Goal: Information Seeking & Learning: Learn about a topic

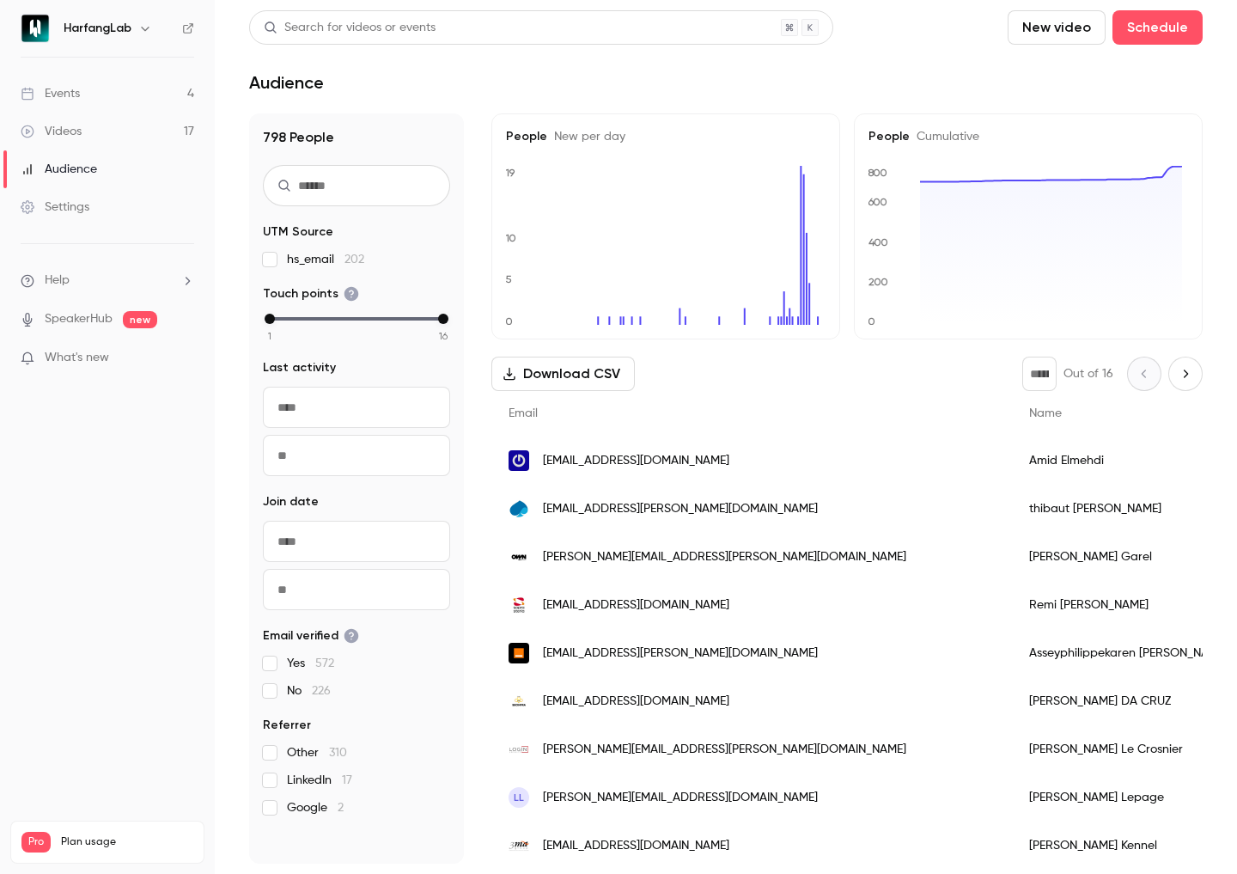
click at [70, 96] on div "Events" at bounding box center [50, 93] width 59 height 17
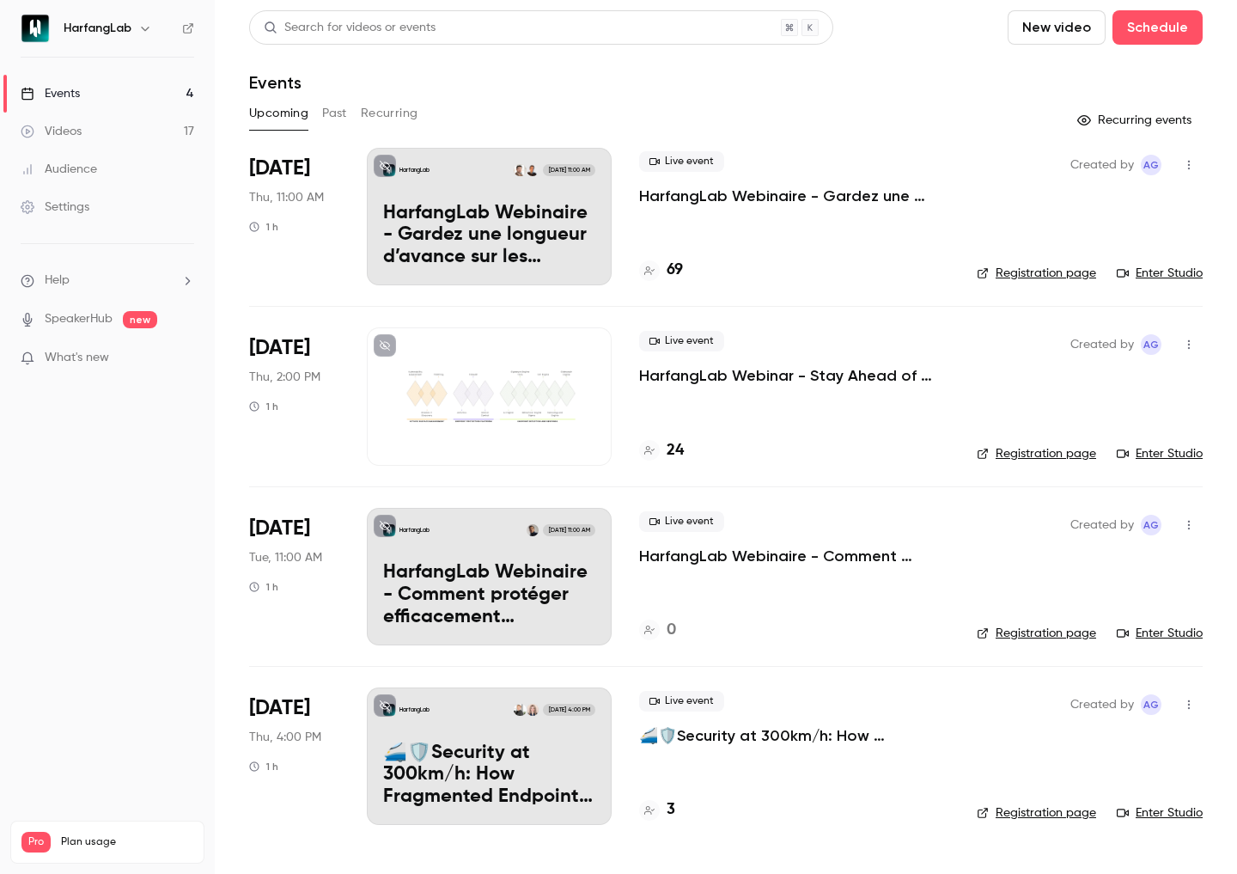
click at [787, 271] on div "69" at bounding box center [794, 270] width 310 height 23
click at [672, 266] on h4 "69" at bounding box center [675, 270] width 16 height 23
click at [702, 380] on p "HarfangLab Webinar - Stay Ahead of Threats with HarfangLab Scout" at bounding box center [794, 375] width 310 height 21
click at [73, 131] on div "Videos" at bounding box center [51, 131] width 61 height 17
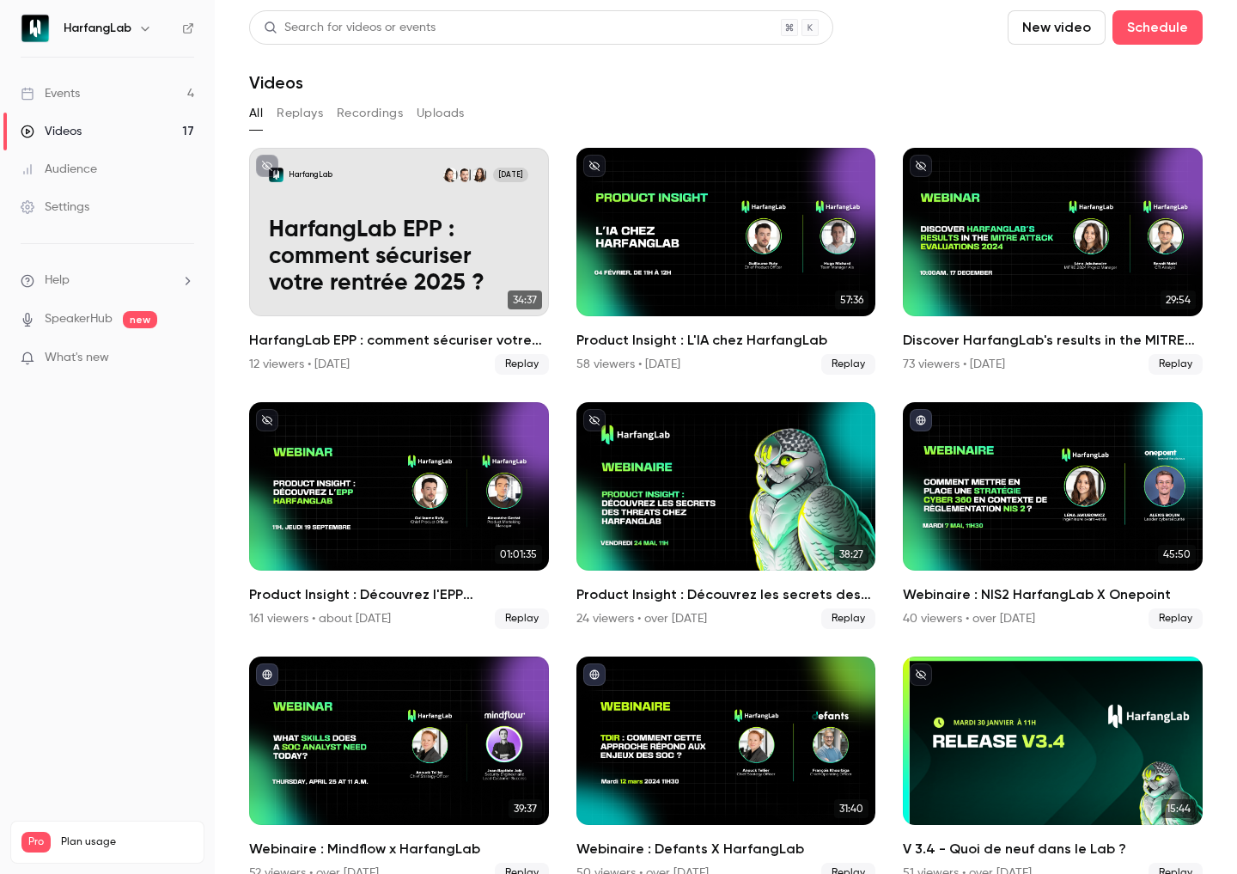
click at [109, 89] on link "Events 4" at bounding box center [107, 94] width 215 height 38
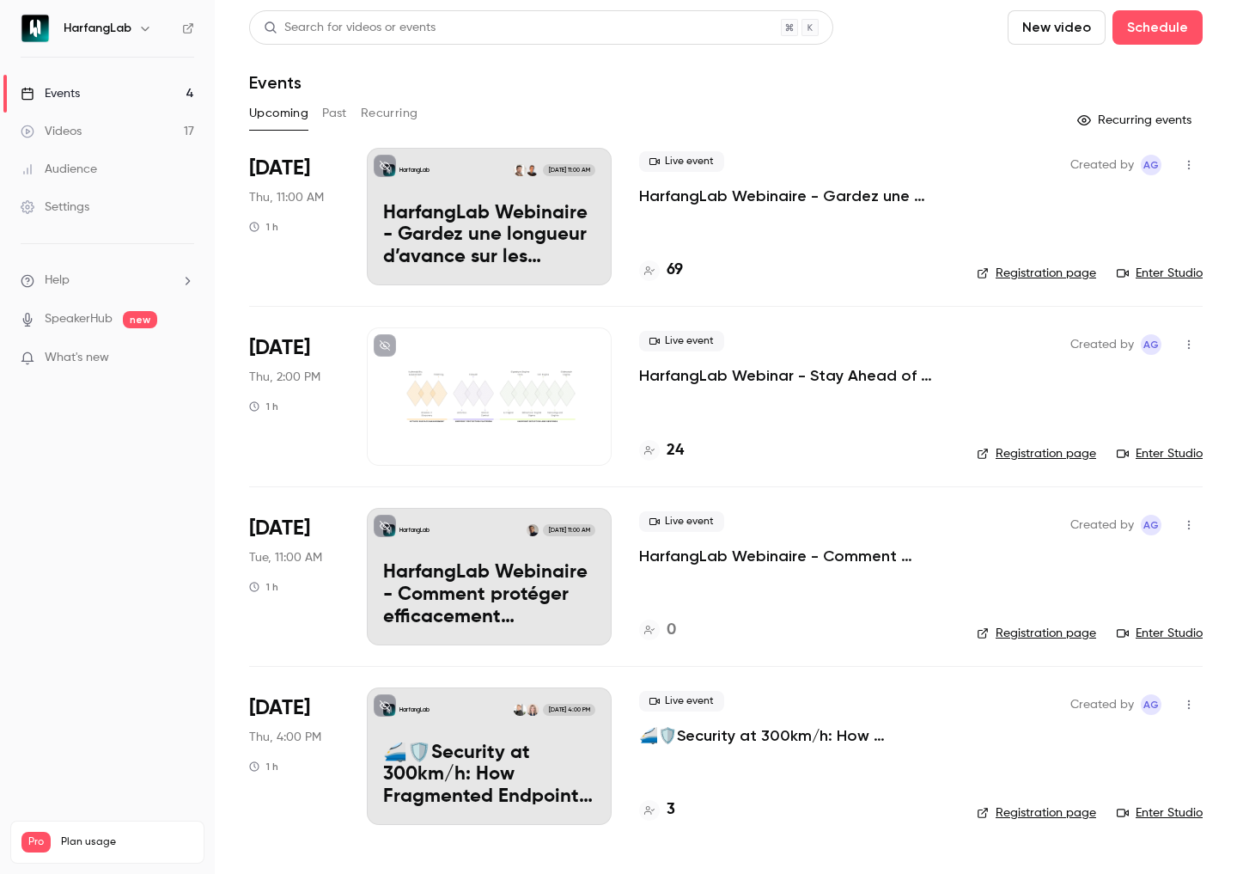
click at [730, 198] on p "HarfangLab Webinaire - Gardez une longueur d’avance sur les menaces avec Harfan…" at bounding box center [794, 196] width 310 height 21
click at [699, 377] on p "HarfangLab Webinar - Stay Ahead of Threats with HarfangLab Scout" at bounding box center [794, 375] width 310 height 21
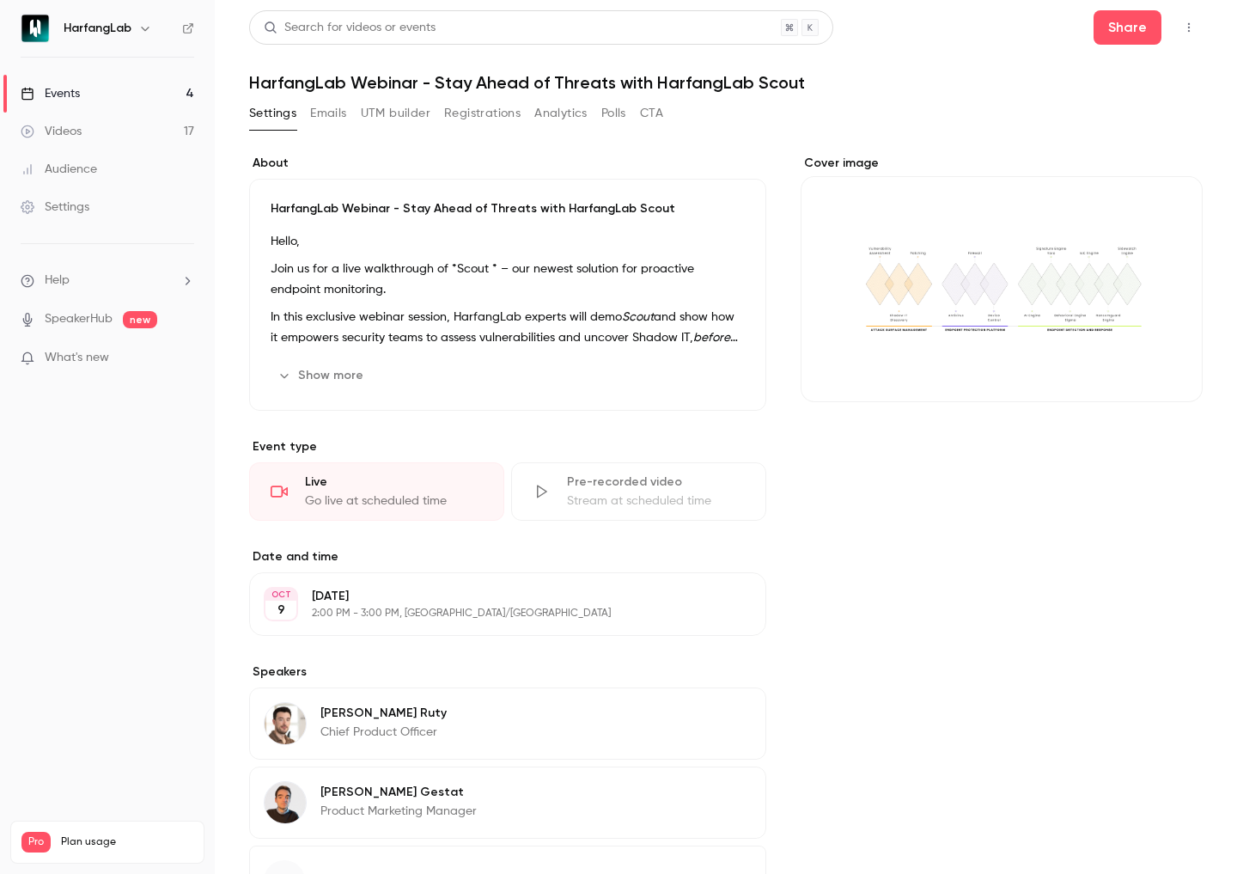
click at [317, 374] on button "Show more" at bounding box center [322, 375] width 103 height 27
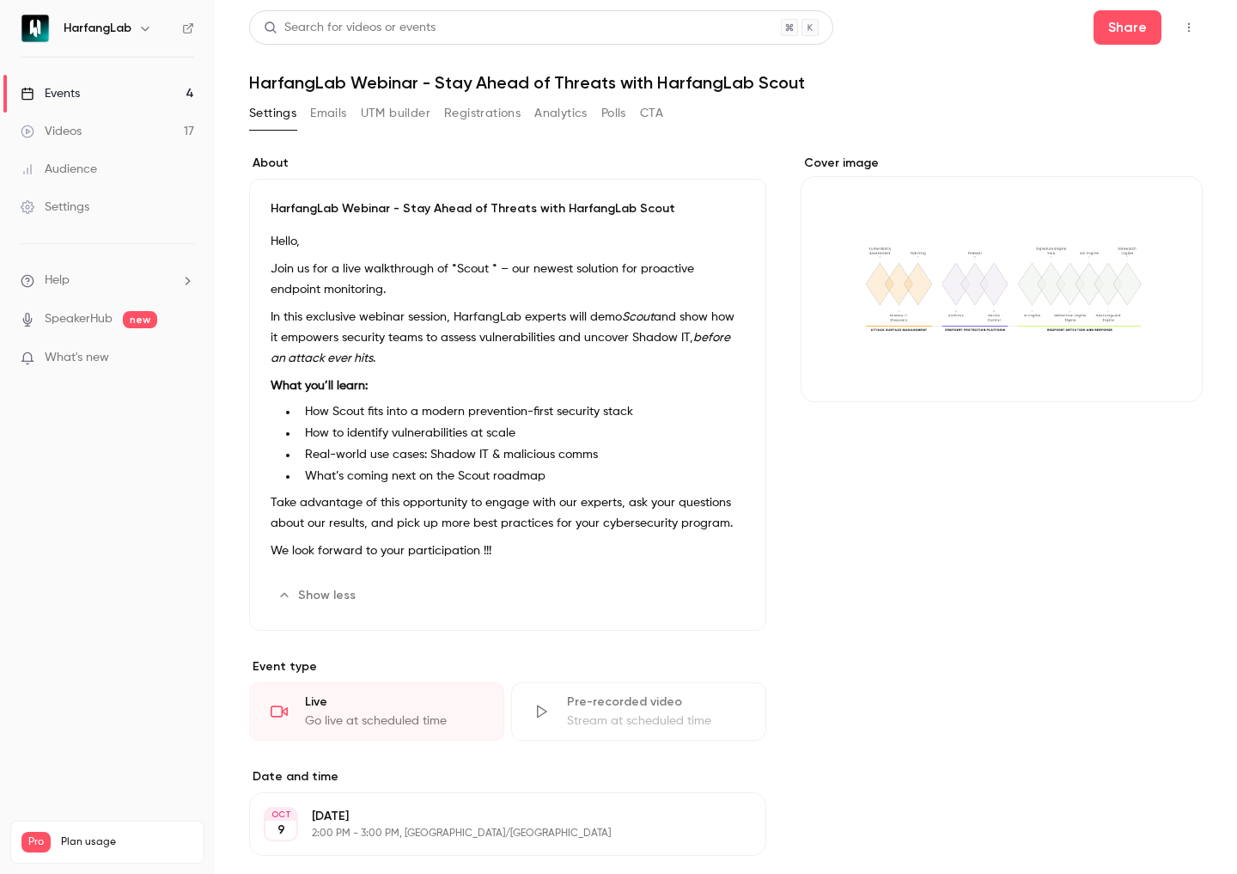
click at [64, 88] on div "Events" at bounding box center [50, 93] width 59 height 17
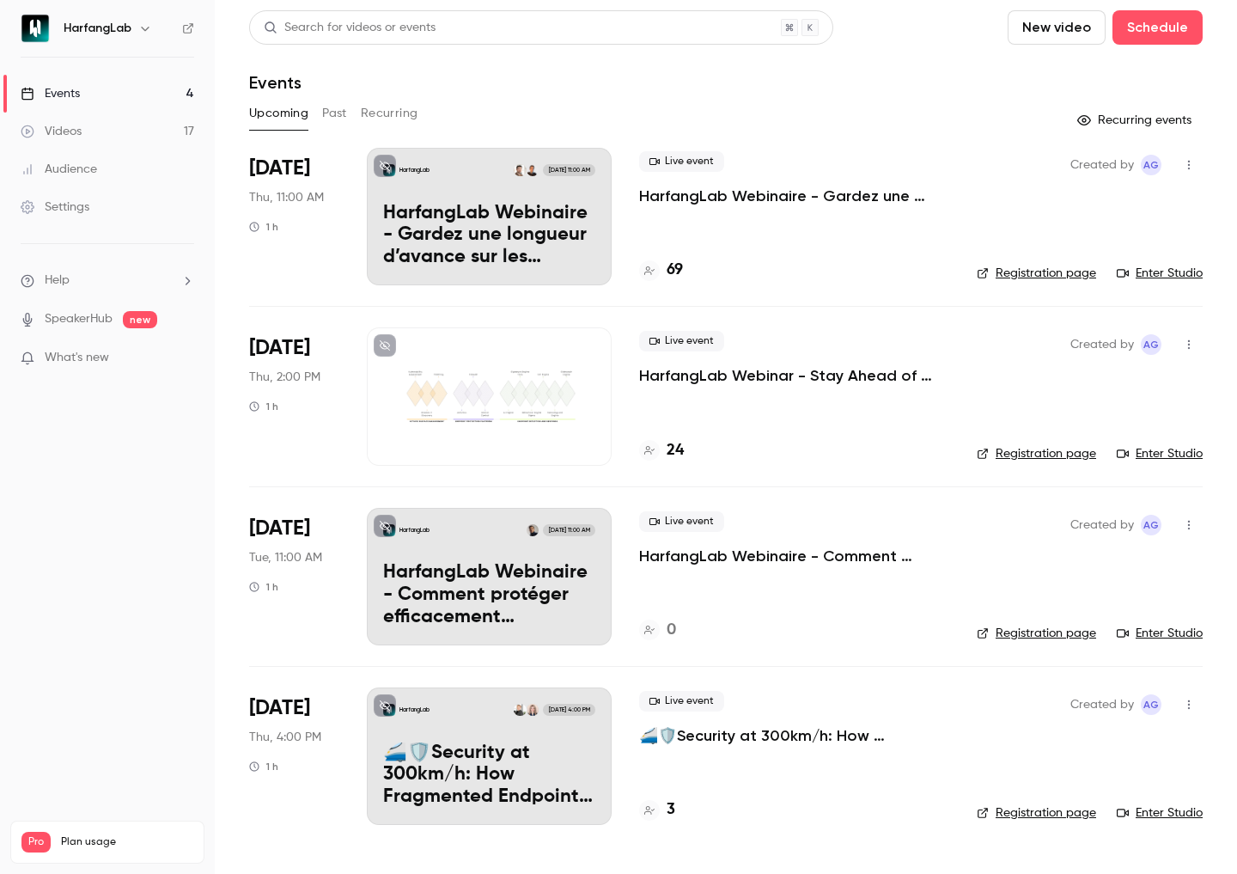
click at [749, 734] on p "🚄🛡️Security at 300km/h: How Fragmented Endpoint Strategies Derail Attack Surfac…" at bounding box center [794, 735] width 310 height 21
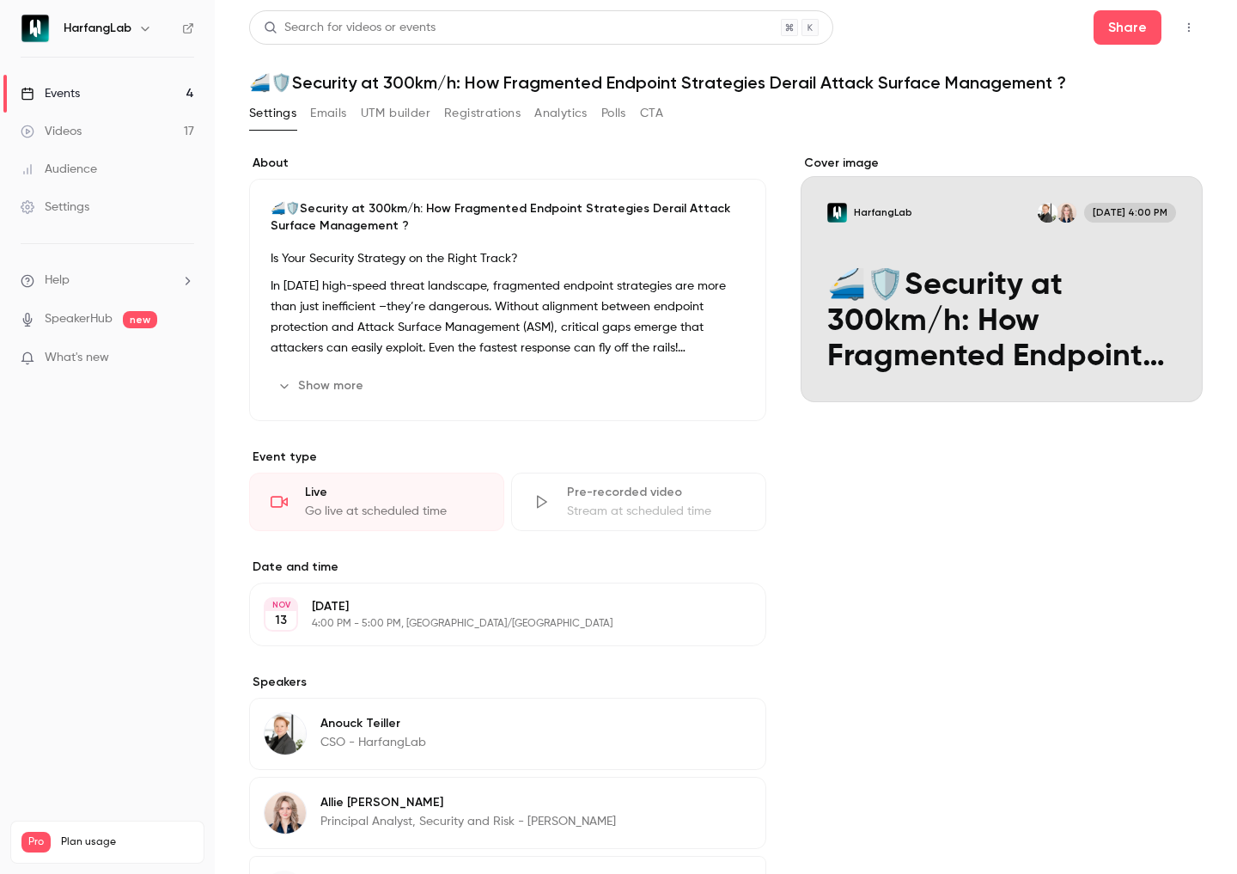
click at [106, 89] on link "Events 4" at bounding box center [107, 94] width 215 height 38
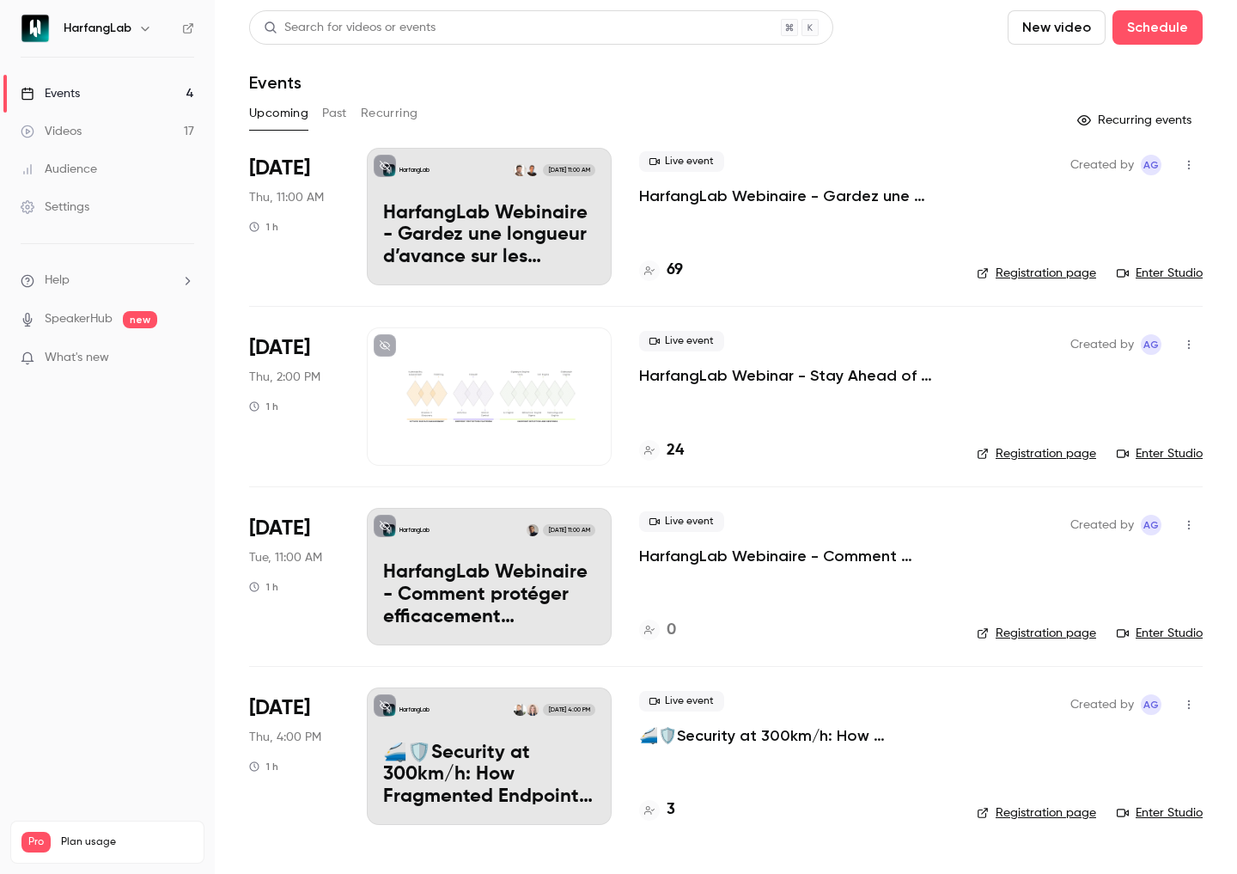
click at [755, 381] on p "HarfangLab Webinar - Stay Ahead of Threats with HarfangLab Scout" at bounding box center [794, 375] width 310 height 21
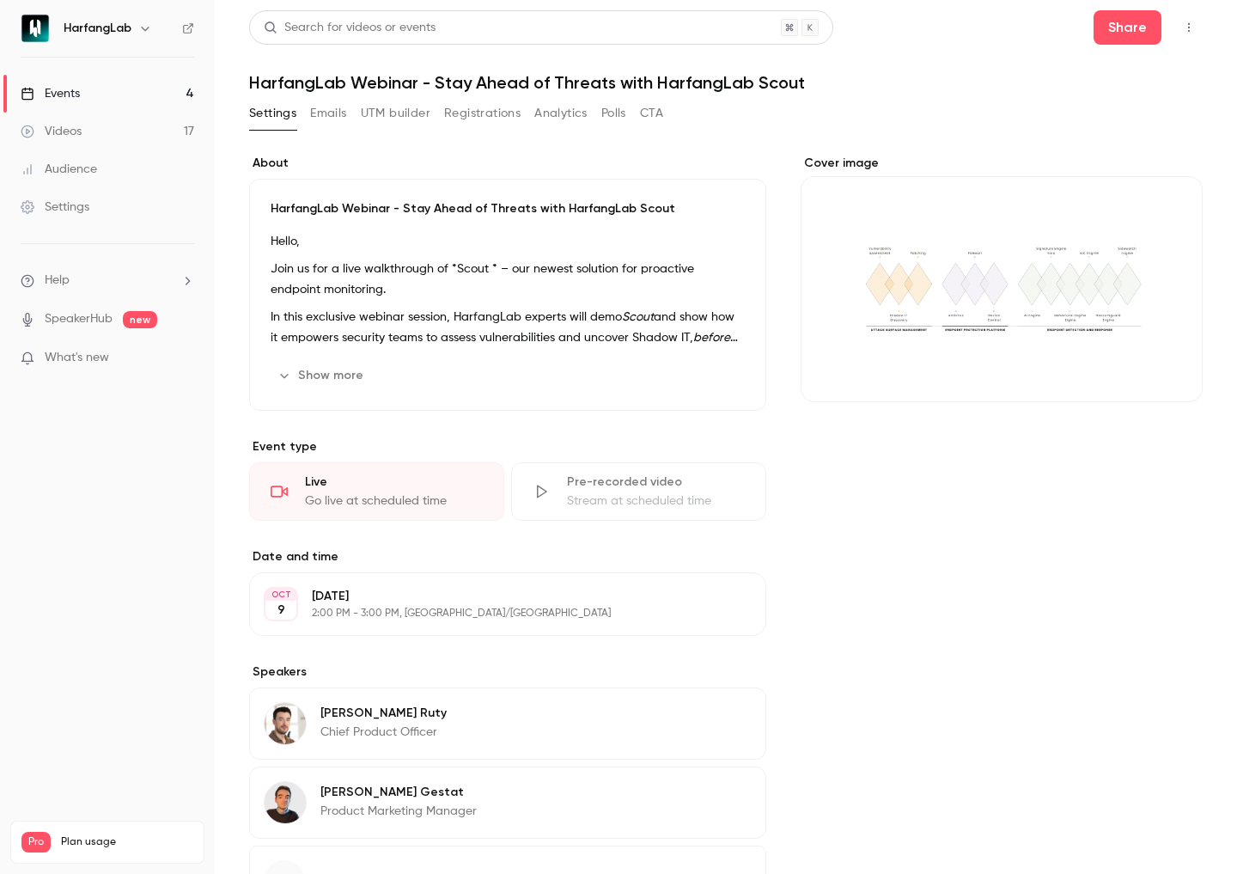
click at [485, 109] on button "Registrations" at bounding box center [482, 113] width 76 height 27
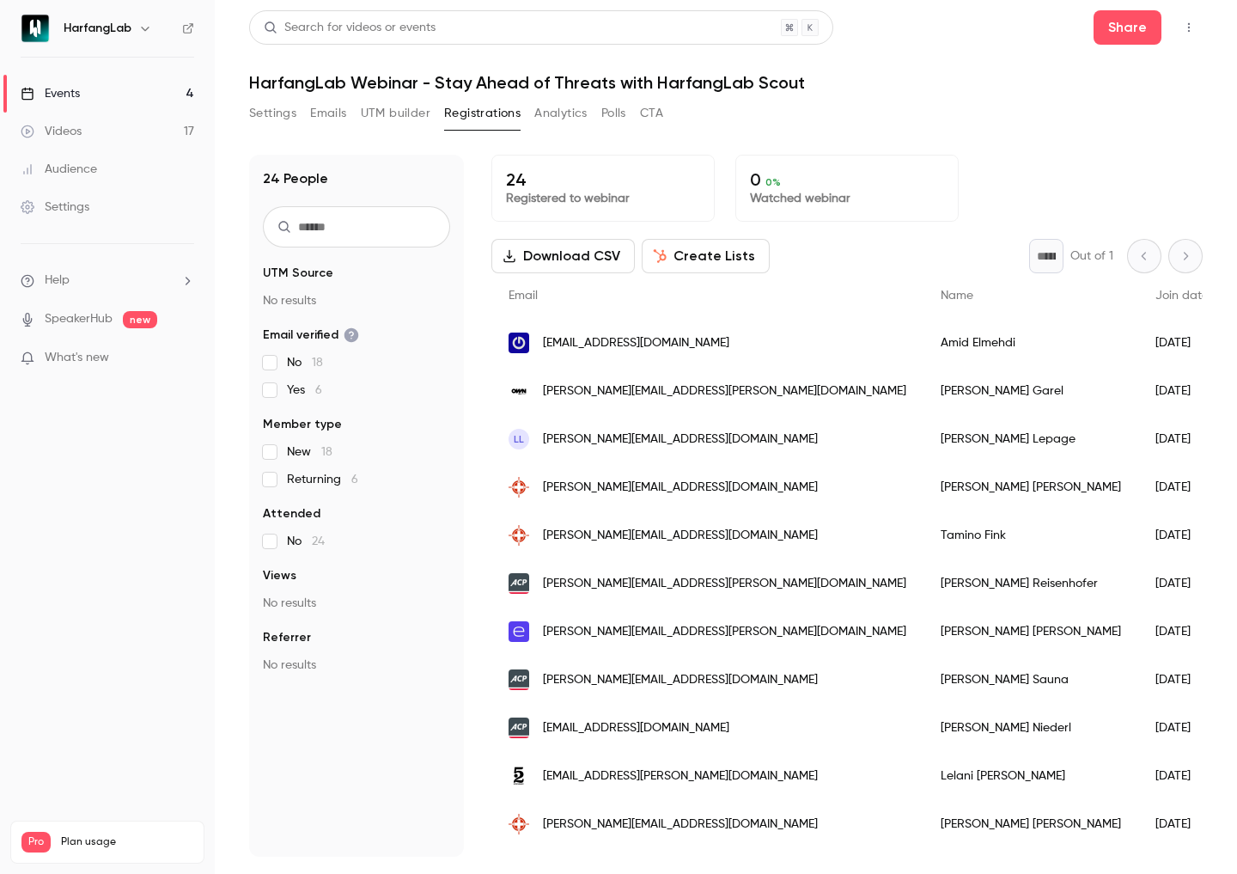
click at [62, 96] on div "Events" at bounding box center [50, 93] width 59 height 17
